Goal: Task Accomplishment & Management: Use online tool/utility

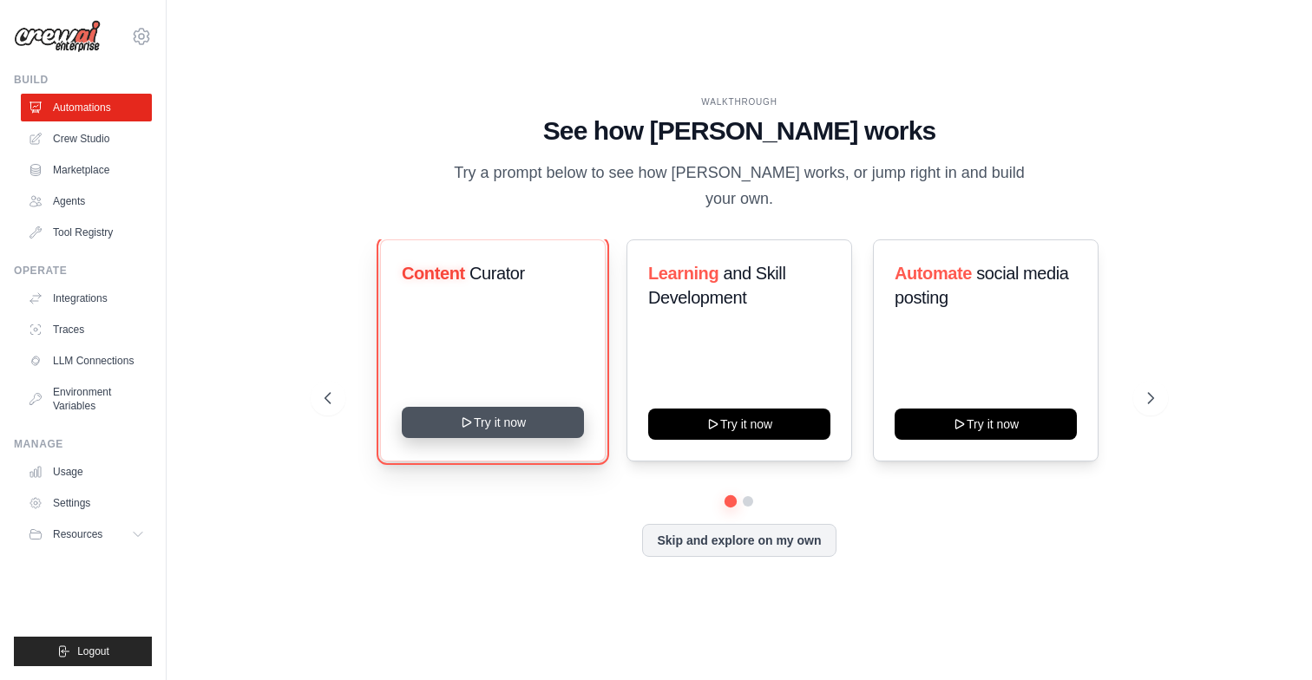
click at [533, 410] on button "Try it now" at bounding box center [493, 422] width 182 height 31
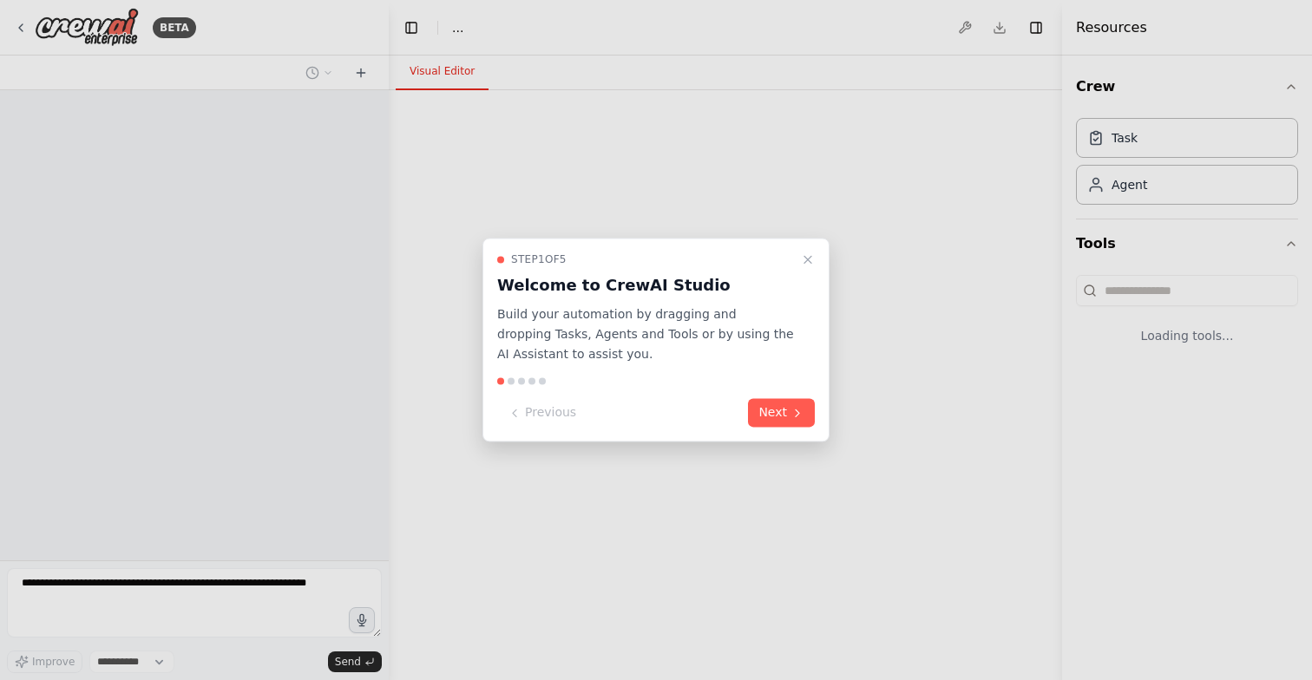
select select "****"
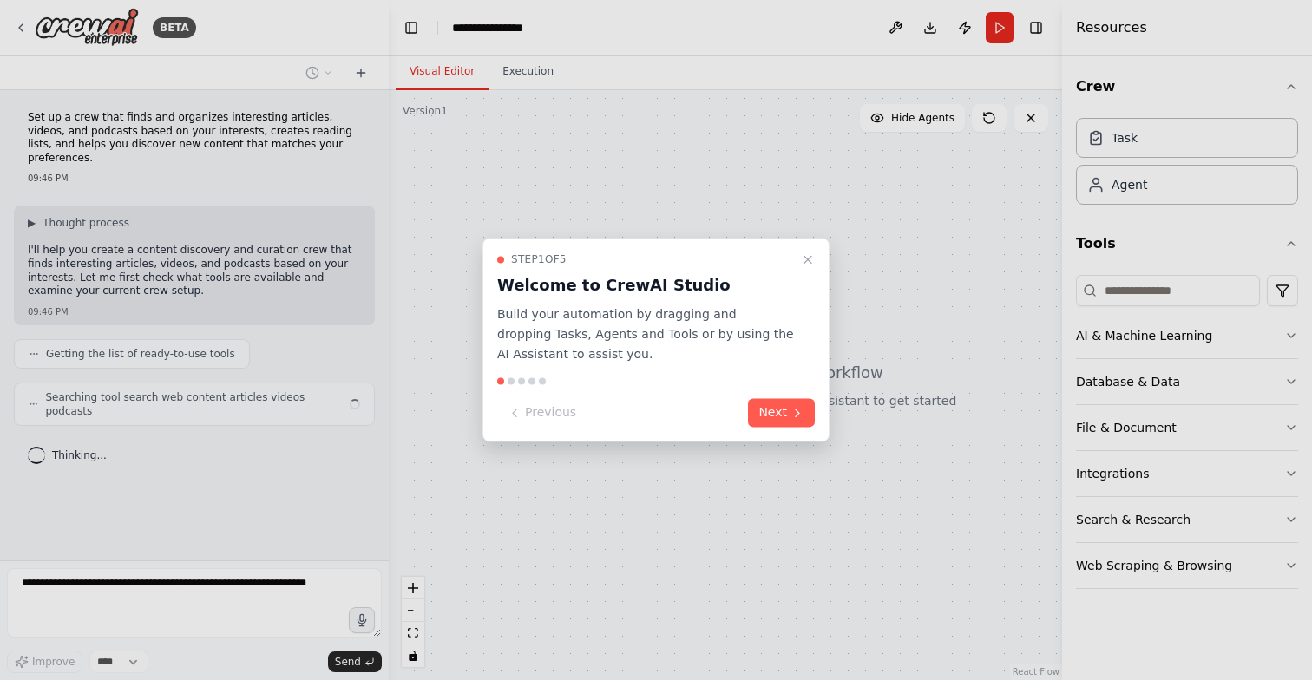
click at [509, 383] on div at bounding box center [511, 381] width 7 height 7
click at [778, 417] on button "Next" at bounding box center [781, 413] width 67 height 29
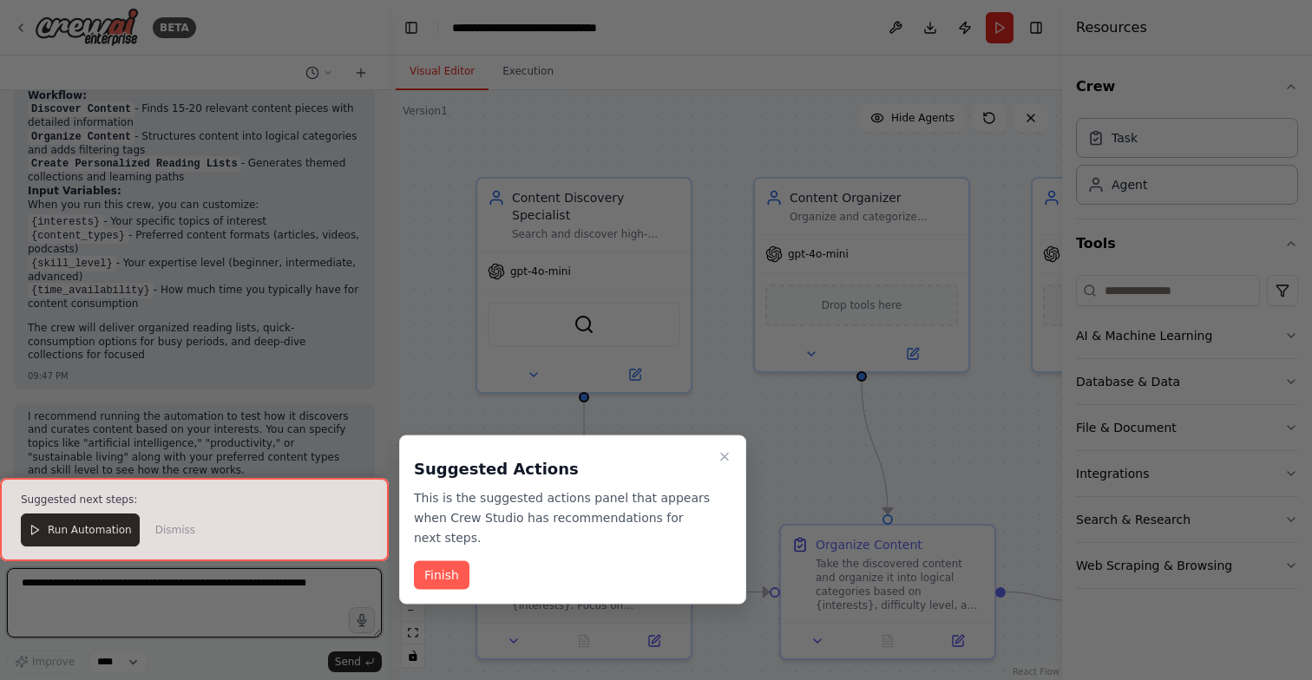
scroll to position [1196, 0]
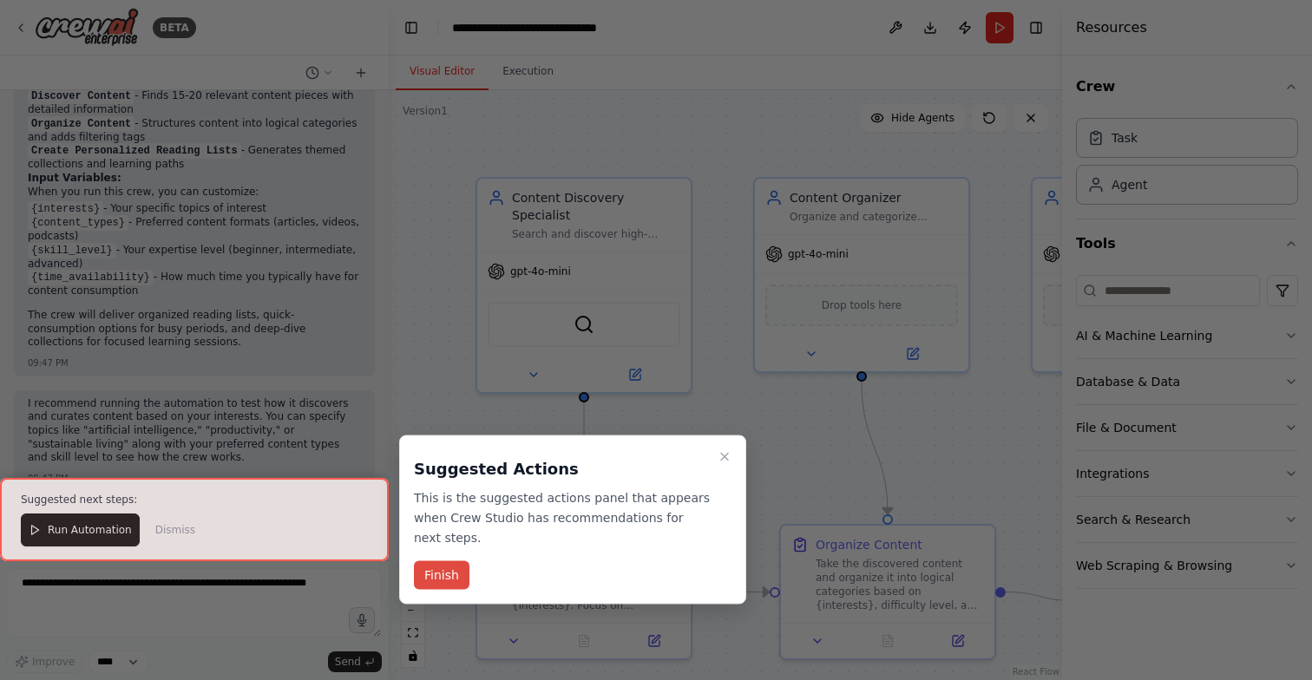
click at [426, 575] on button "Finish" at bounding box center [442, 576] width 56 height 29
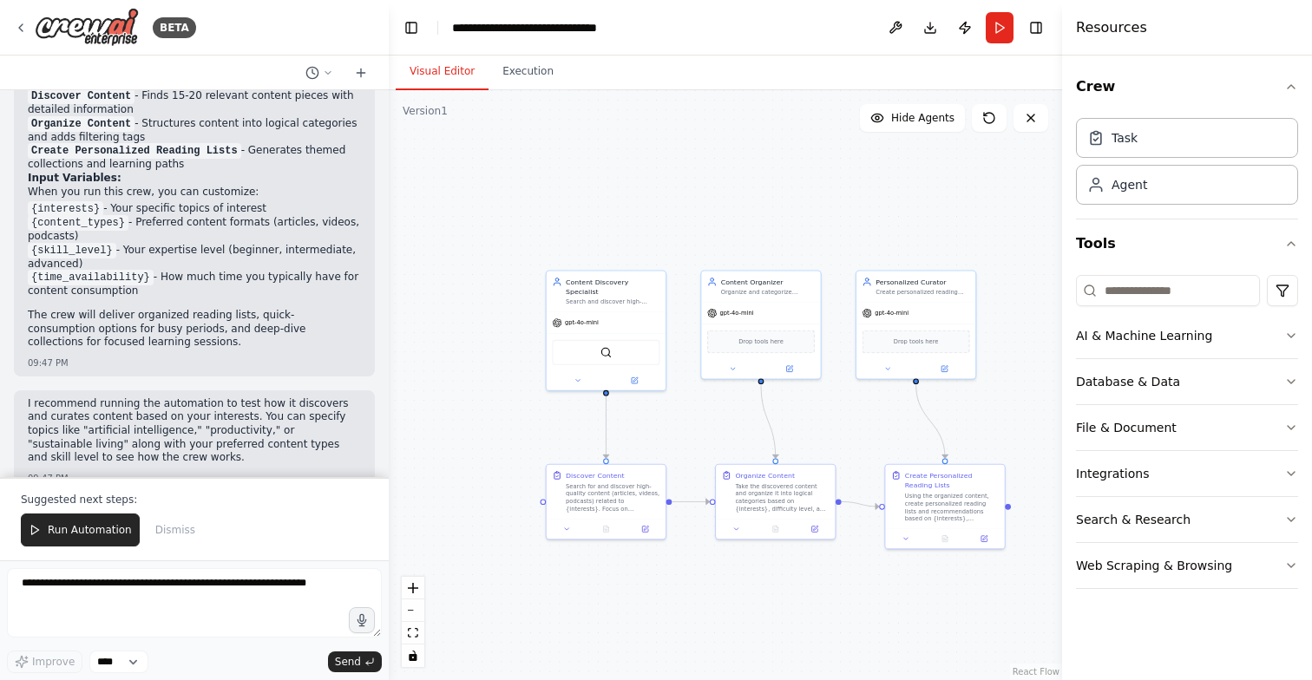
drag, startPoint x: 944, startPoint y: 640, endPoint x: 813, endPoint y: 637, distance: 131.1
click at [812, 637] on div ".deletable-edge-delete-btn { width: 20px; height: 20px; border: 0px solid #ffff…" at bounding box center [725, 385] width 673 height 590
